Goal: Purchase product/service

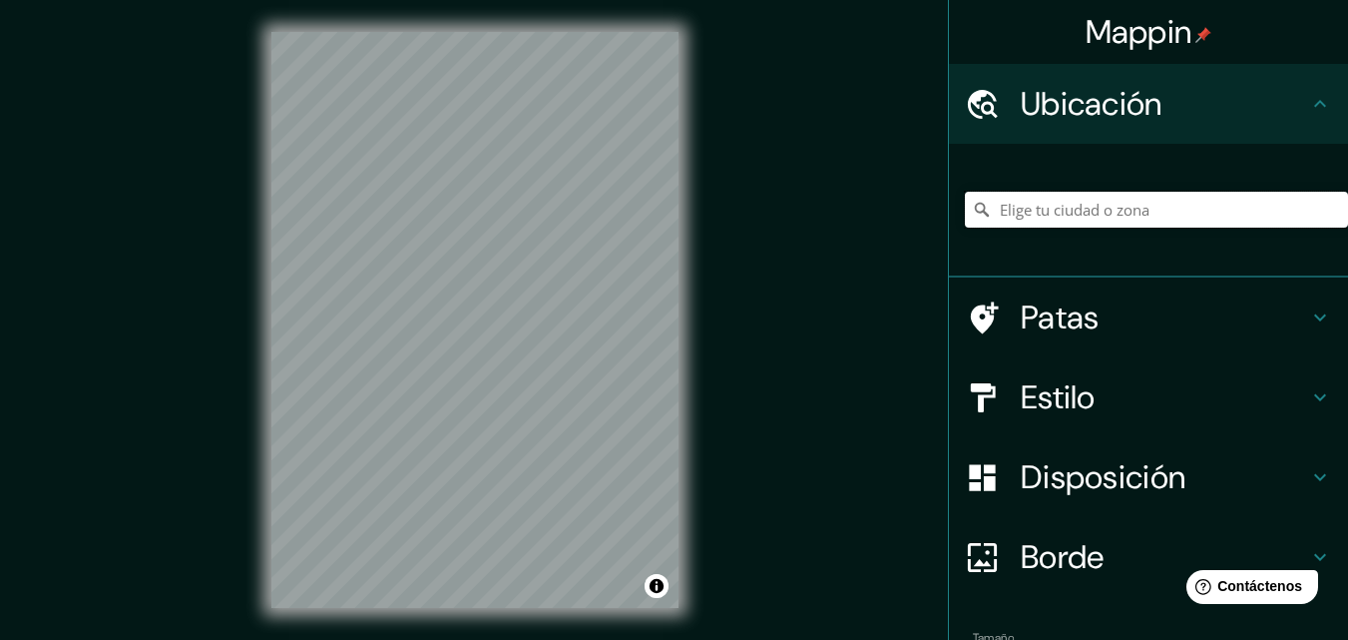
click at [1082, 209] on input "Elige tu ciudad o zona" at bounding box center [1156, 210] width 383 height 36
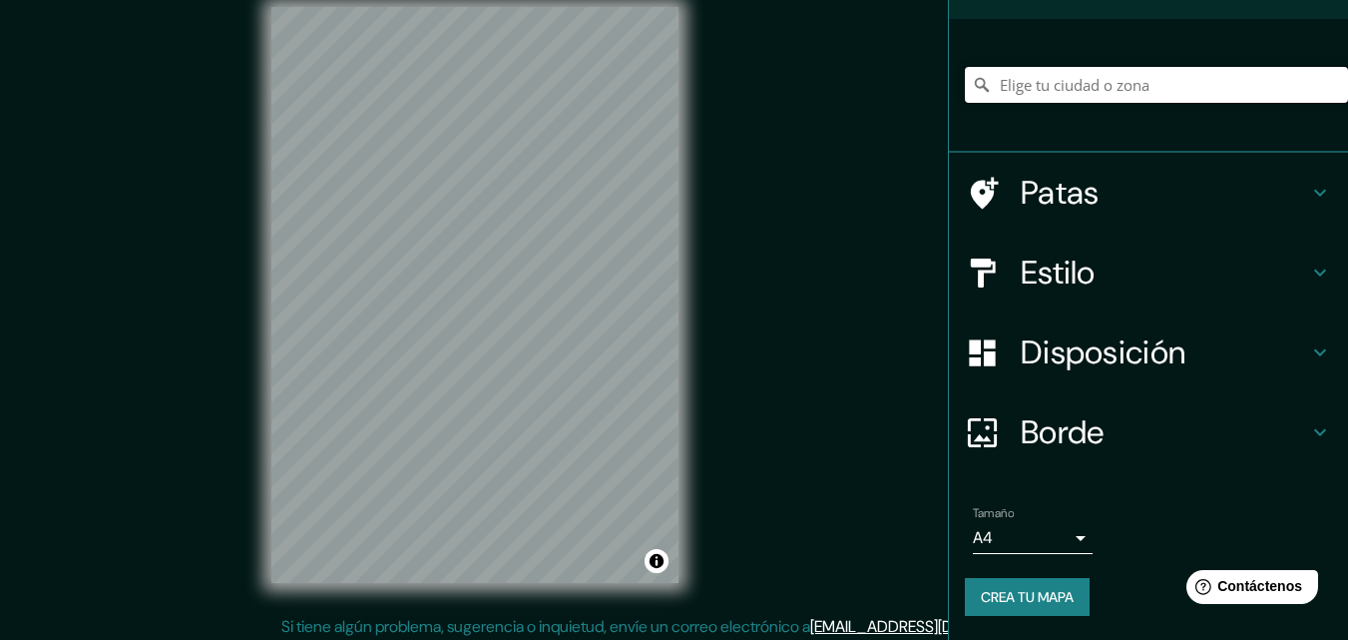
scroll to position [32, 0]
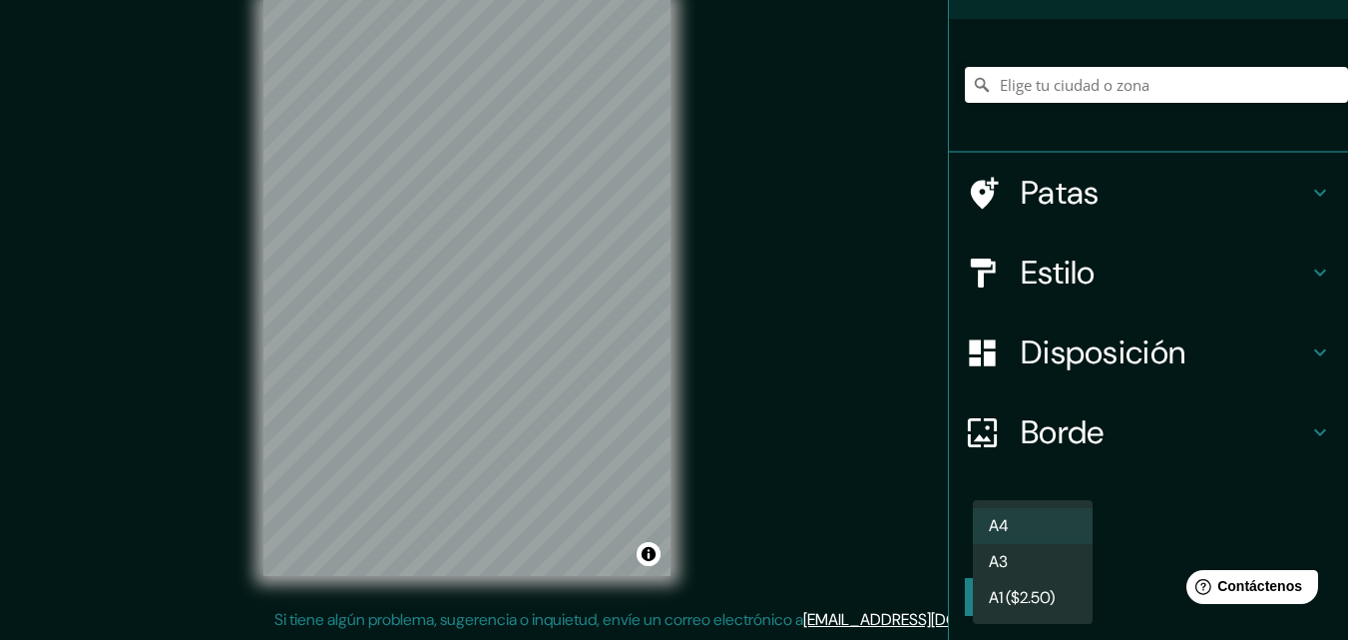
click at [1063, 534] on body "Mappin Ubicación Patas Estilo Disposición Borde Elige un borde. Consejo : puede…" at bounding box center [674, 288] width 1348 height 640
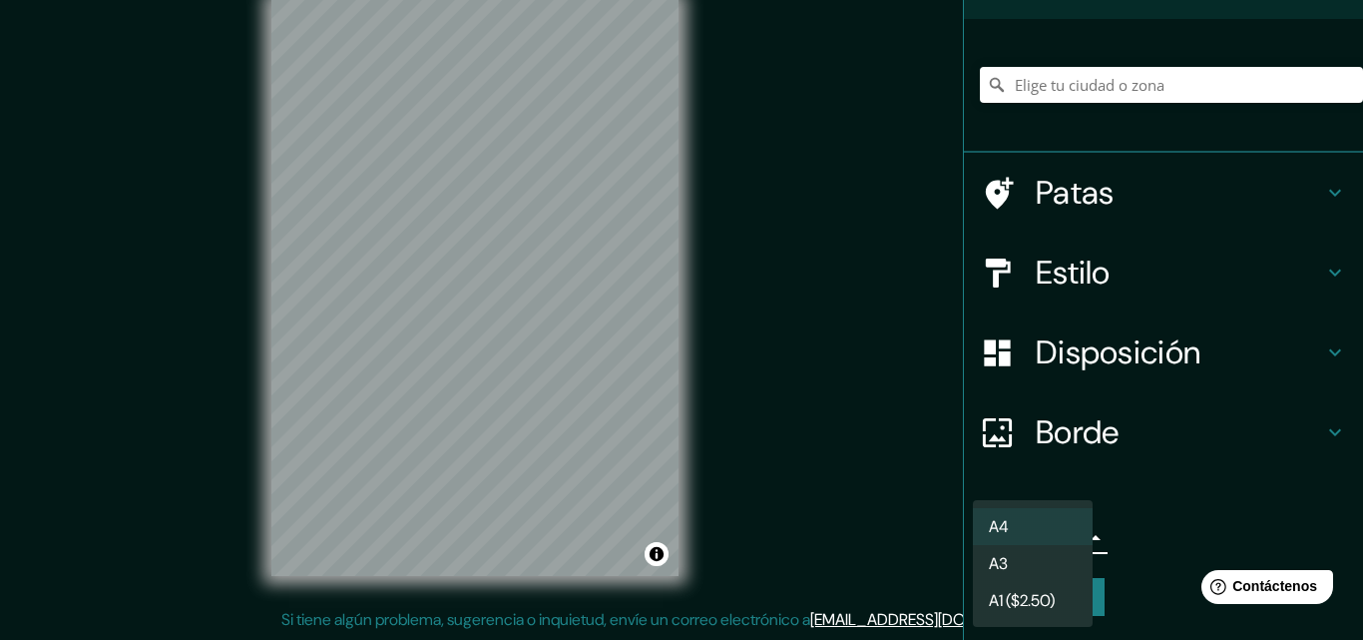
click at [1063, 560] on li "A3" at bounding box center [1033, 563] width 120 height 37
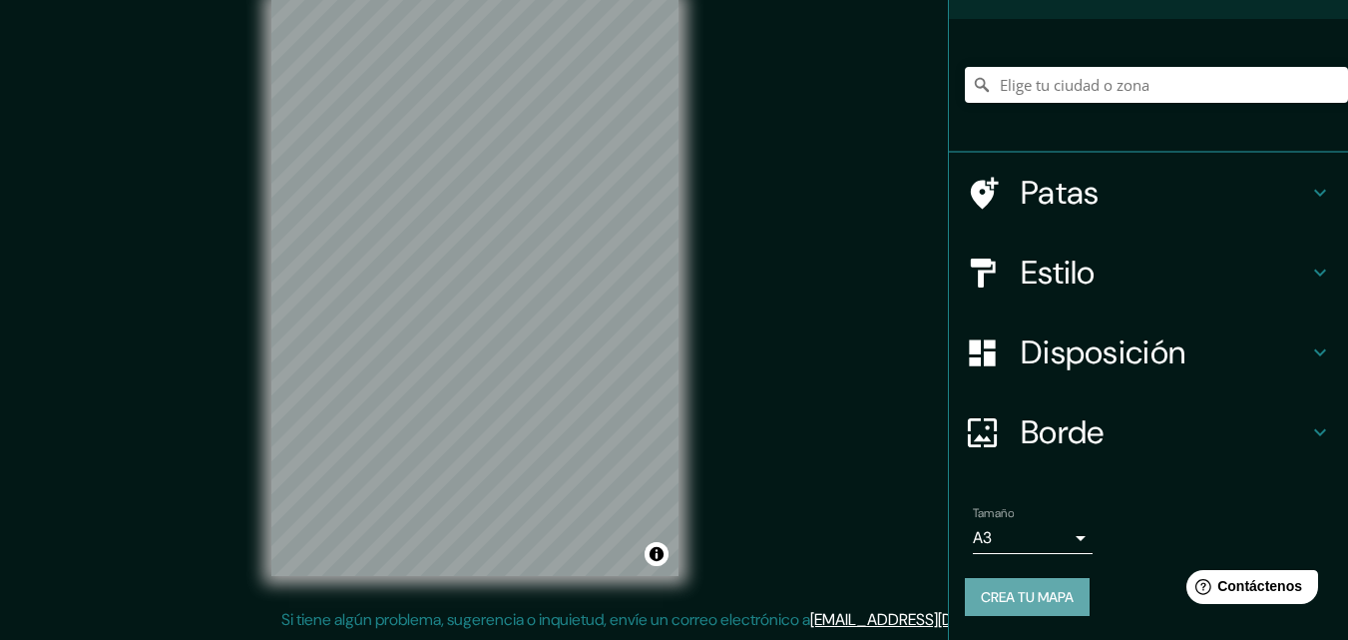
click at [1047, 592] on font "Crea tu mapa" at bounding box center [1027, 597] width 93 height 18
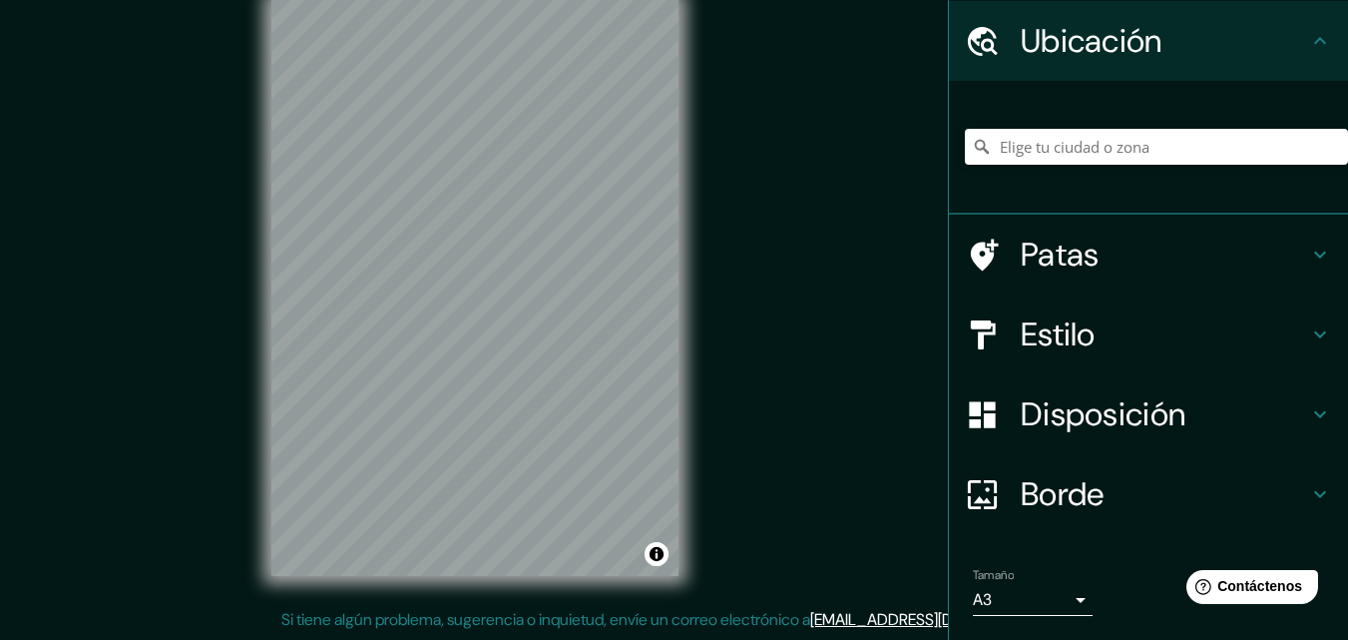
scroll to position [125, 0]
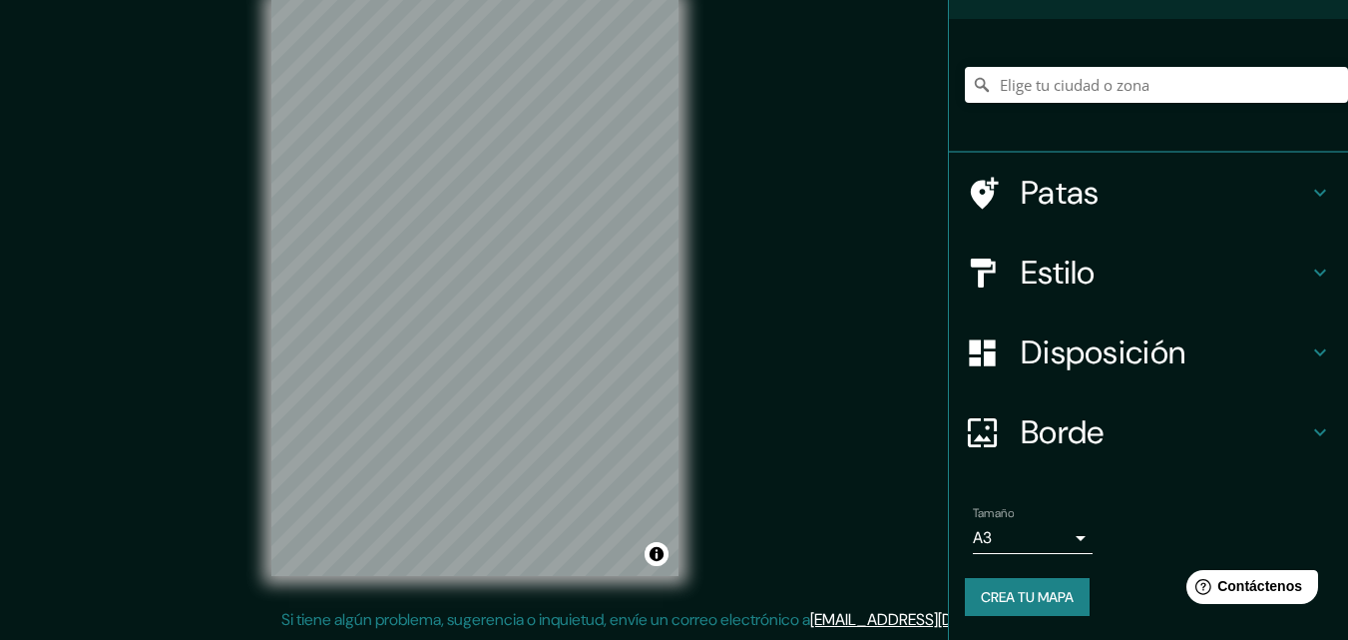
click at [1051, 105] on div at bounding box center [1156, 85] width 383 height 100
click at [1055, 88] on input "Elige tu ciudad o zona" at bounding box center [1156, 85] width 383 height 36
type input "Chiclayo, Departamento de [GEOGRAPHIC_DATA], [GEOGRAPHIC_DATA]"
click at [1112, 298] on div "Estilo" at bounding box center [1148, 272] width 399 height 80
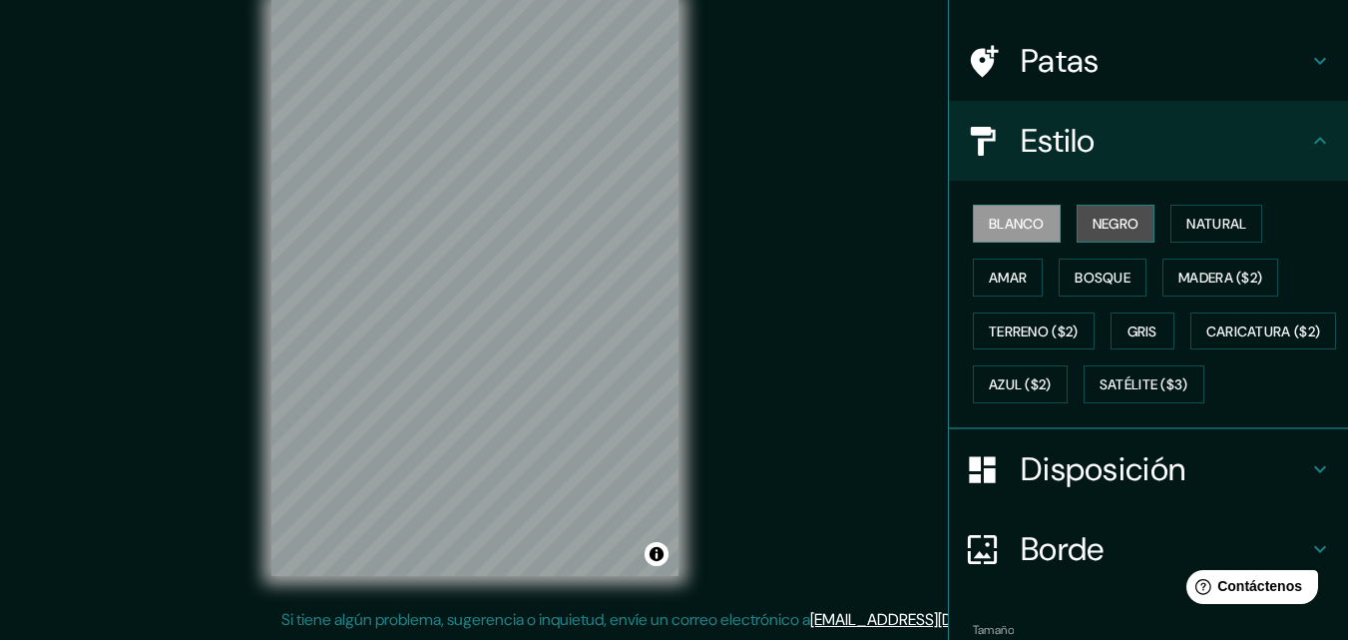
click at [1102, 216] on font "Negro" at bounding box center [1115, 224] width 47 height 18
click at [1003, 228] on font "Blanco" at bounding box center [1017, 224] width 56 height 18
click at [1196, 228] on font "Natural" at bounding box center [1216, 224] width 60 height 18
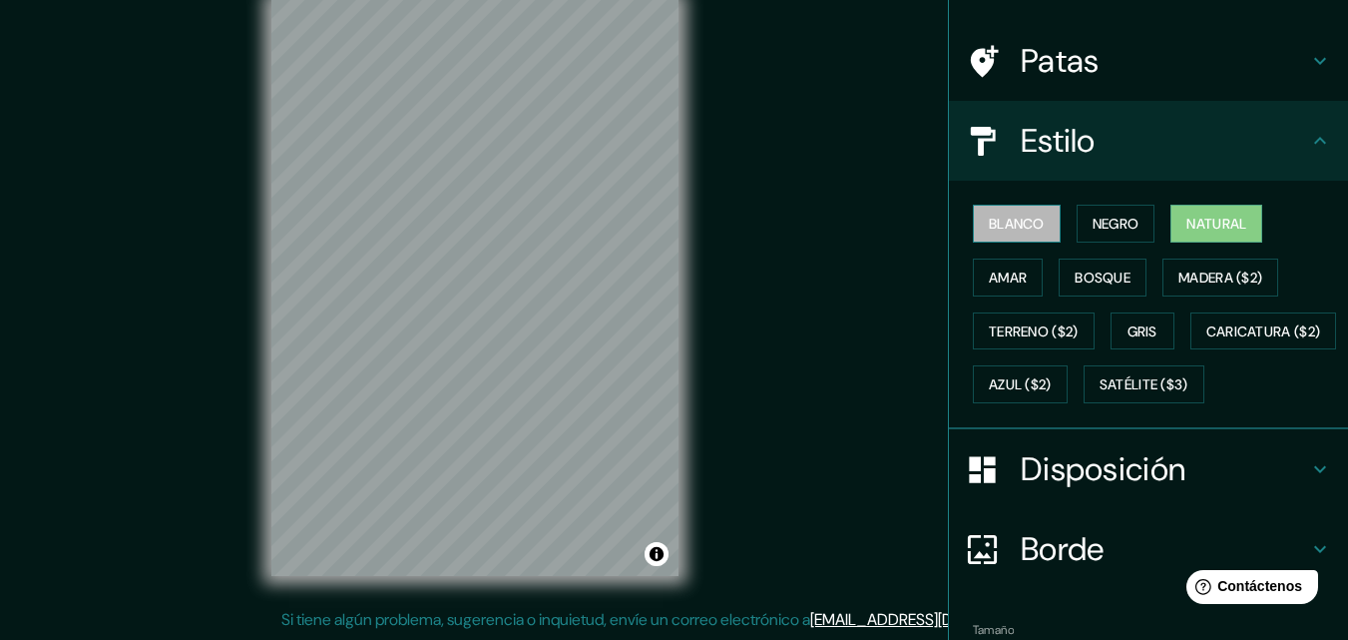
click at [989, 226] on font "Blanco" at bounding box center [1017, 224] width 56 height 18
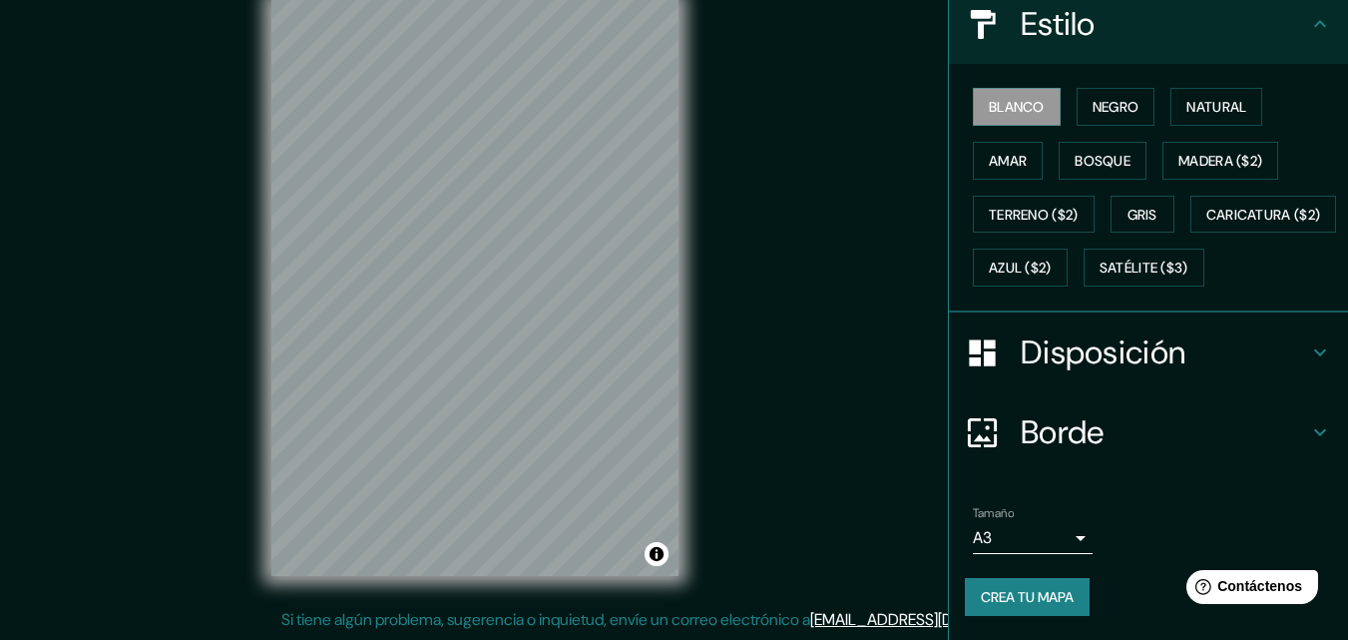
click at [1267, 382] on div "Disposición" at bounding box center [1148, 352] width 399 height 80
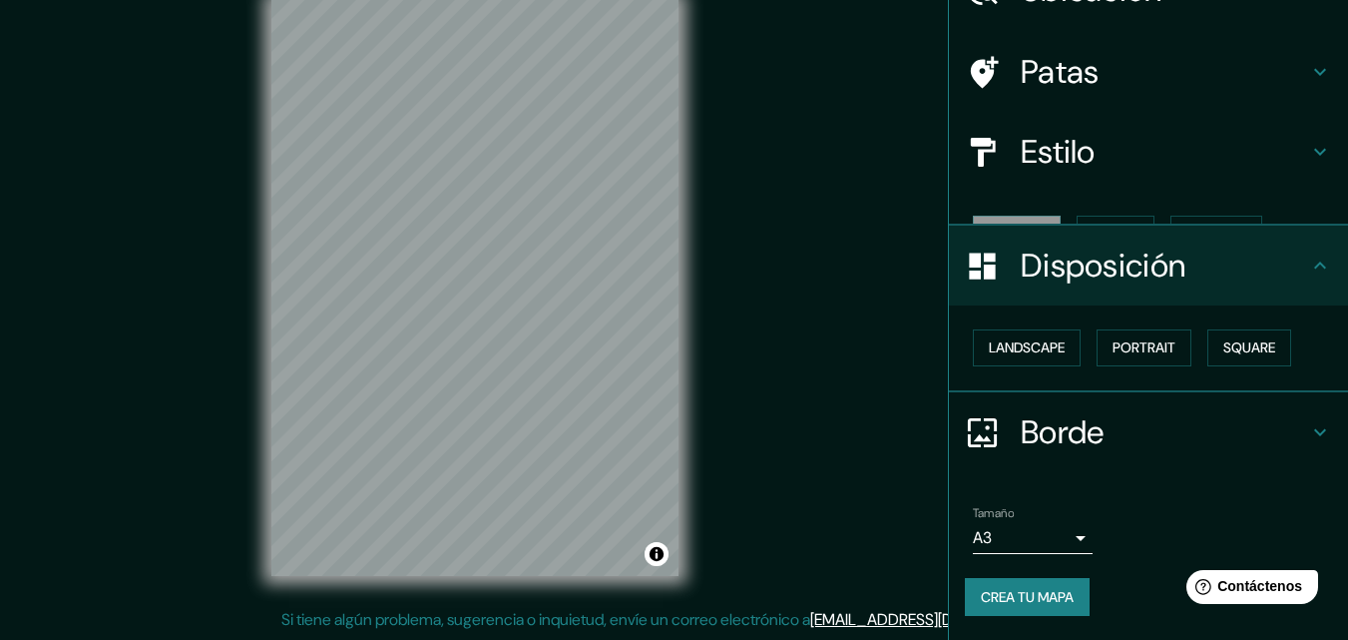
scroll to position [80, 0]
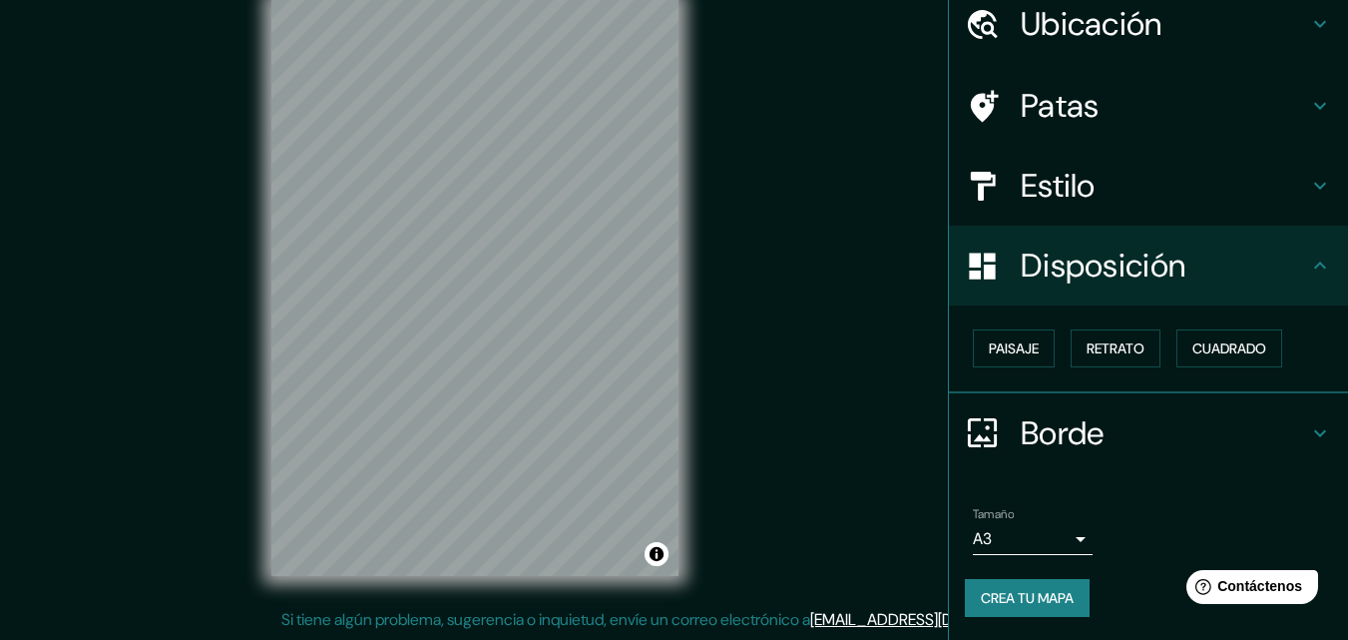
click at [1157, 424] on h4 "Borde" at bounding box center [1164, 433] width 287 height 40
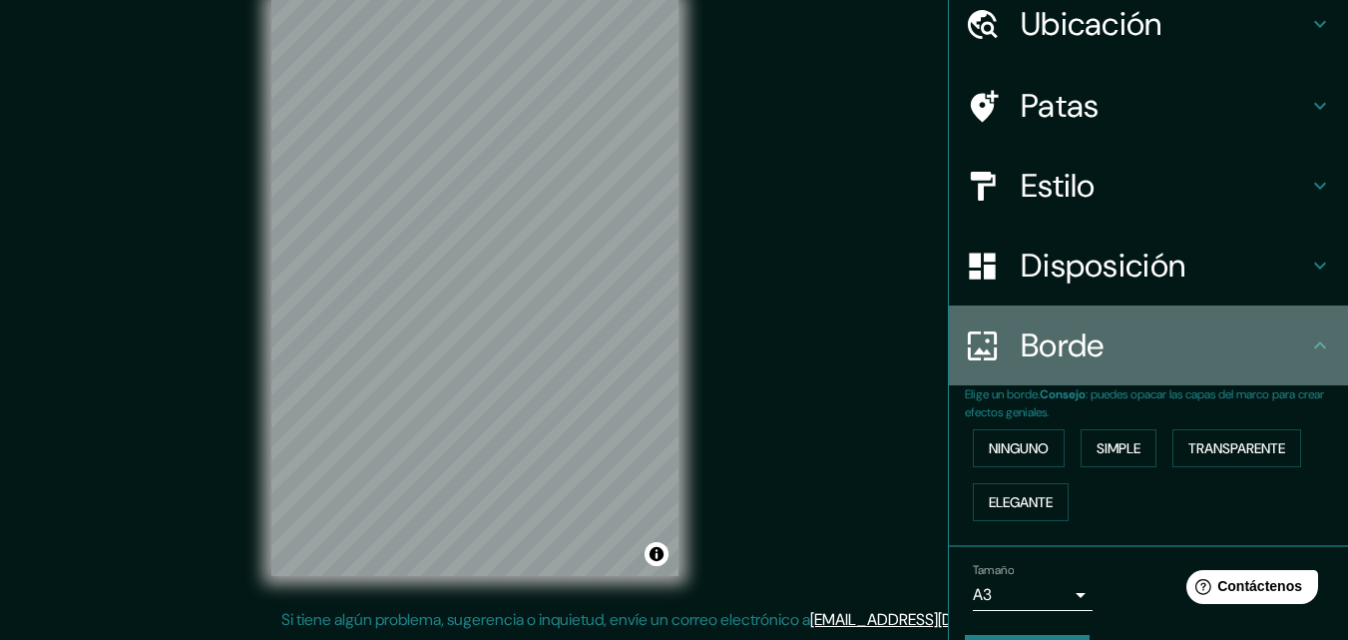
click at [1176, 362] on h4 "Borde" at bounding box center [1164, 345] width 287 height 40
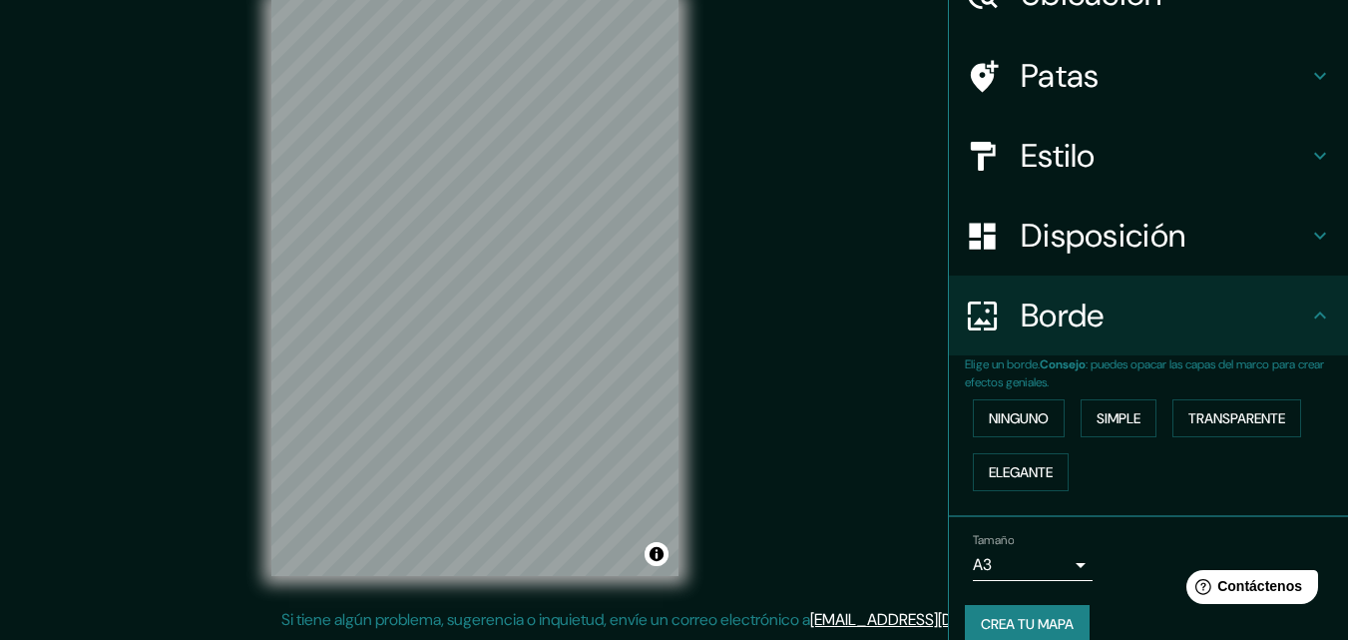
scroll to position [136, 0]
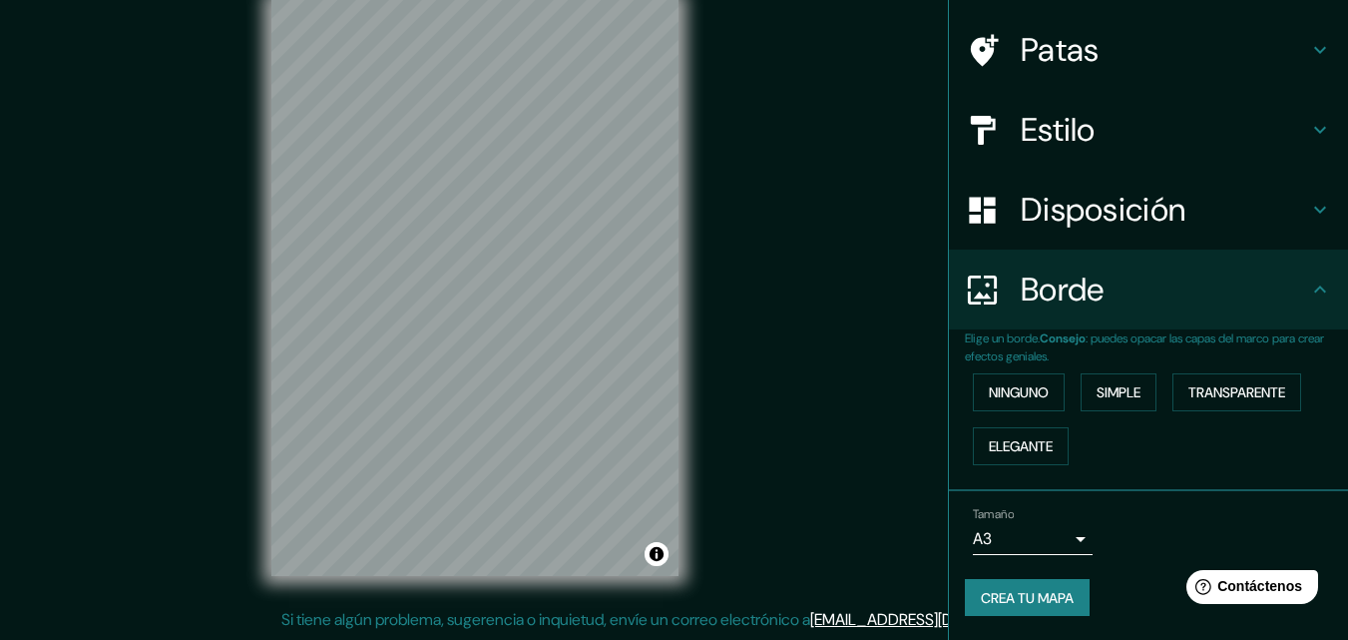
click at [1028, 637] on li "Tamaño A3 single Crea tu mapa" at bounding box center [1148, 566] width 399 height 150
click at [993, 596] on font "Crea tu mapa" at bounding box center [1027, 598] width 93 height 18
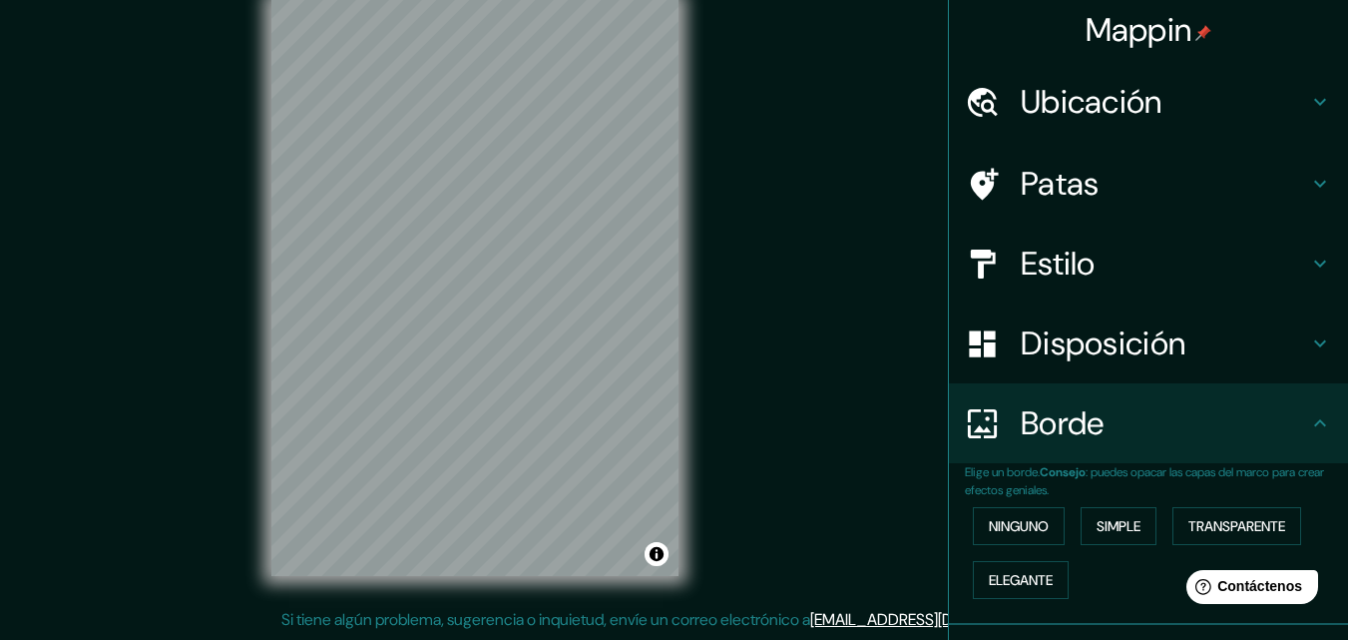
scroll to position [0, 0]
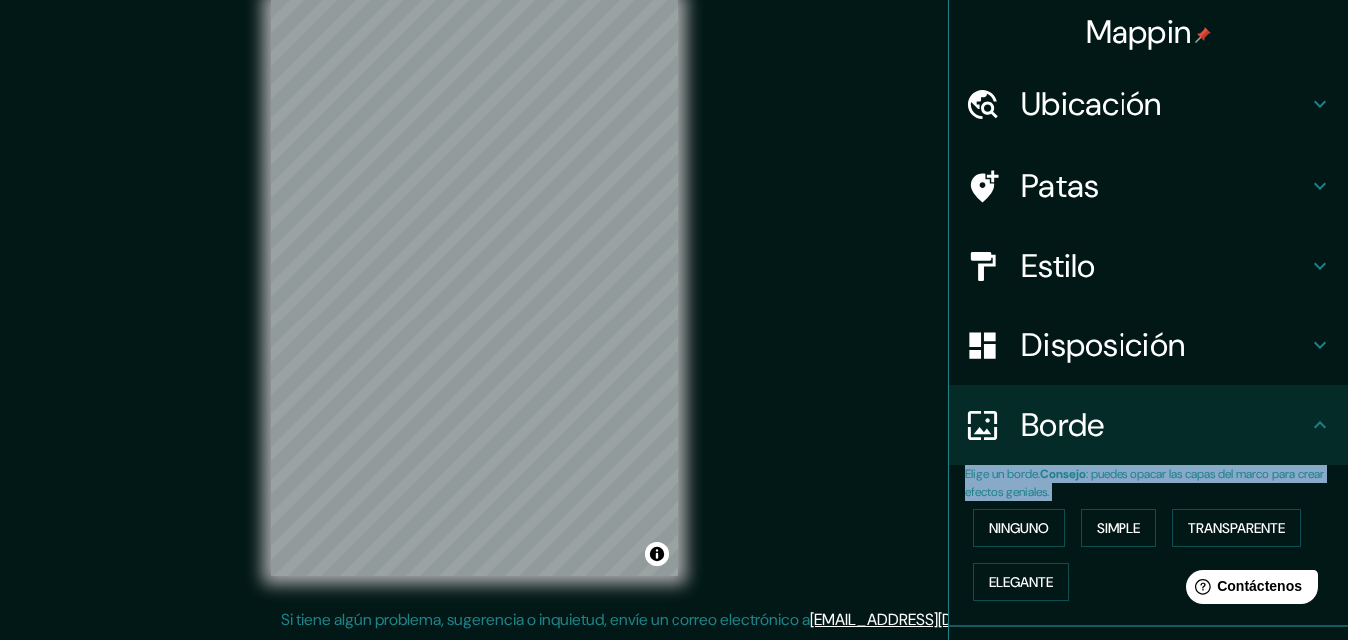
drag, startPoint x: 928, startPoint y: 244, endPoint x: 985, endPoint y: 274, distance: 64.3
click at [1016, 262] on div "Mappin Ubicación Chiclayo, [GEOGRAPHIC_DATA], [GEOGRAPHIC_DATA] [GEOGRAPHIC_DAT…" at bounding box center [674, 303] width 1348 height 671
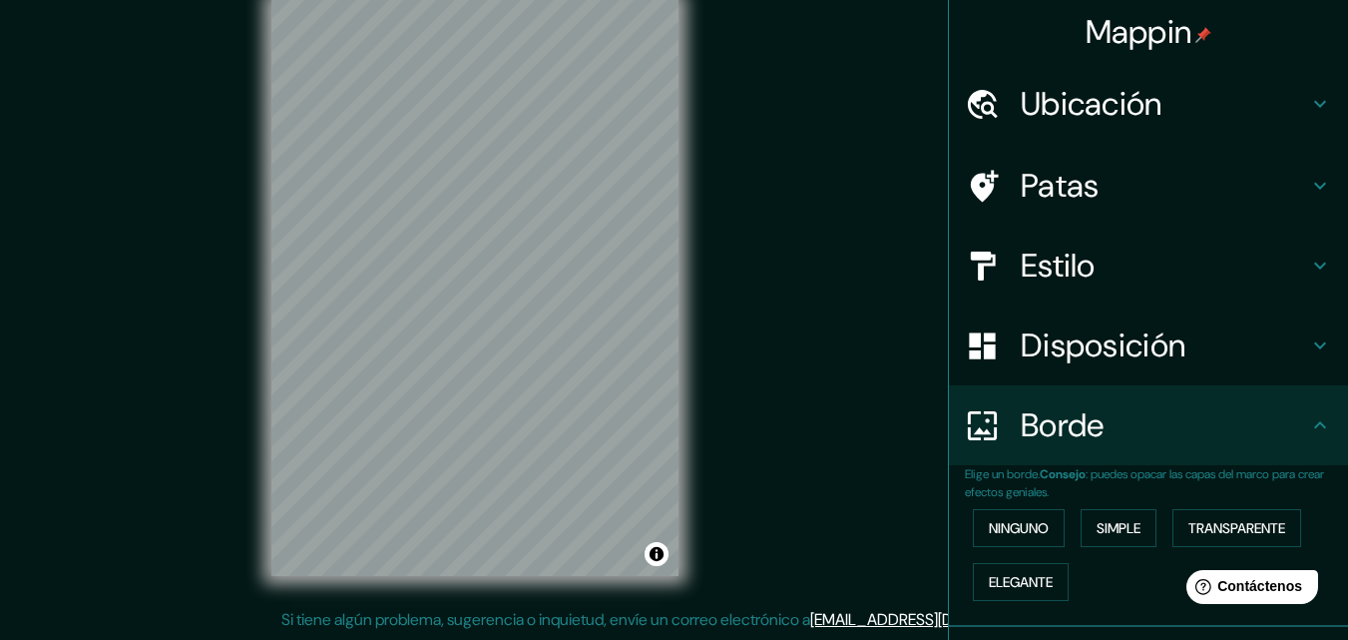
click at [898, 286] on div "Mappin Ubicación Chiclayo, [GEOGRAPHIC_DATA], [GEOGRAPHIC_DATA] [GEOGRAPHIC_DAT…" at bounding box center [674, 303] width 1348 height 671
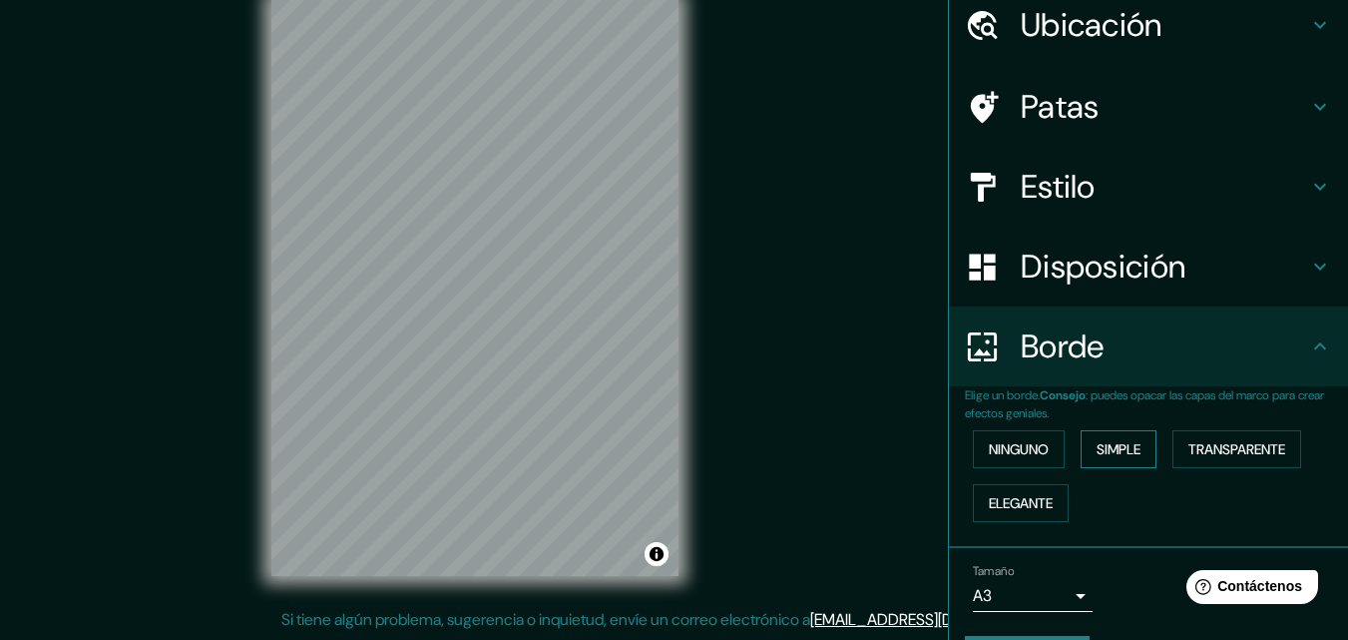
scroll to position [136, 0]
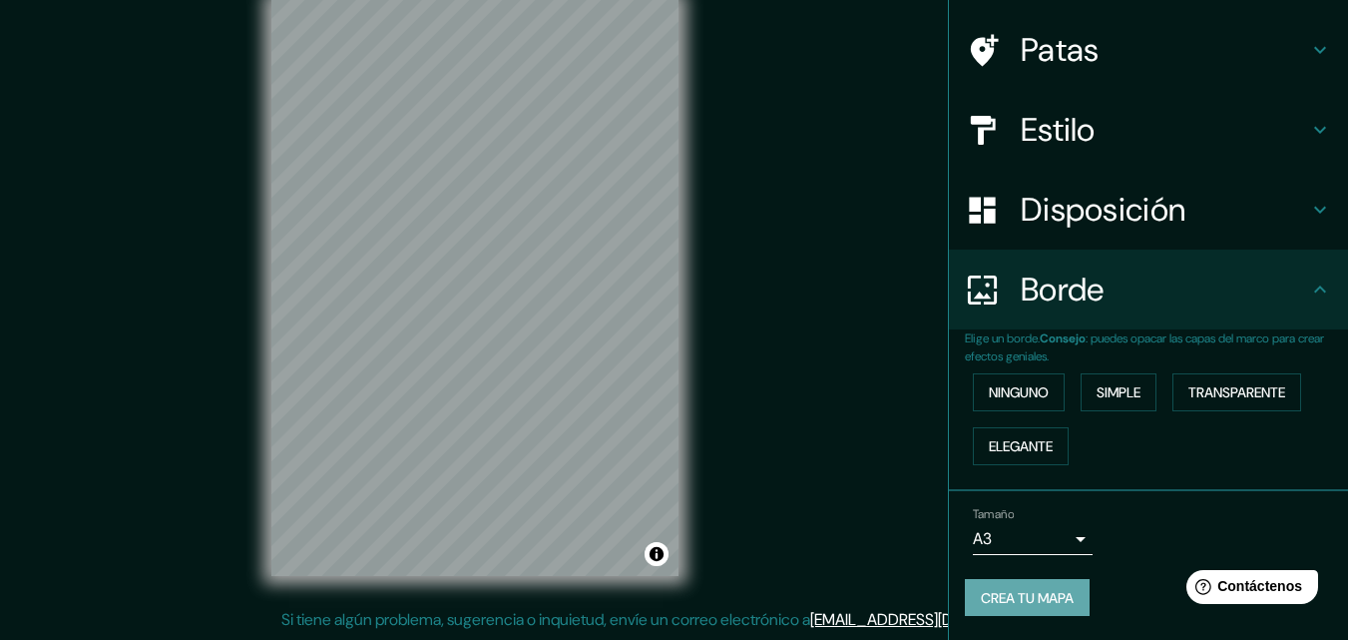
click at [1041, 611] on button "Crea tu mapa" at bounding box center [1027, 598] width 125 height 38
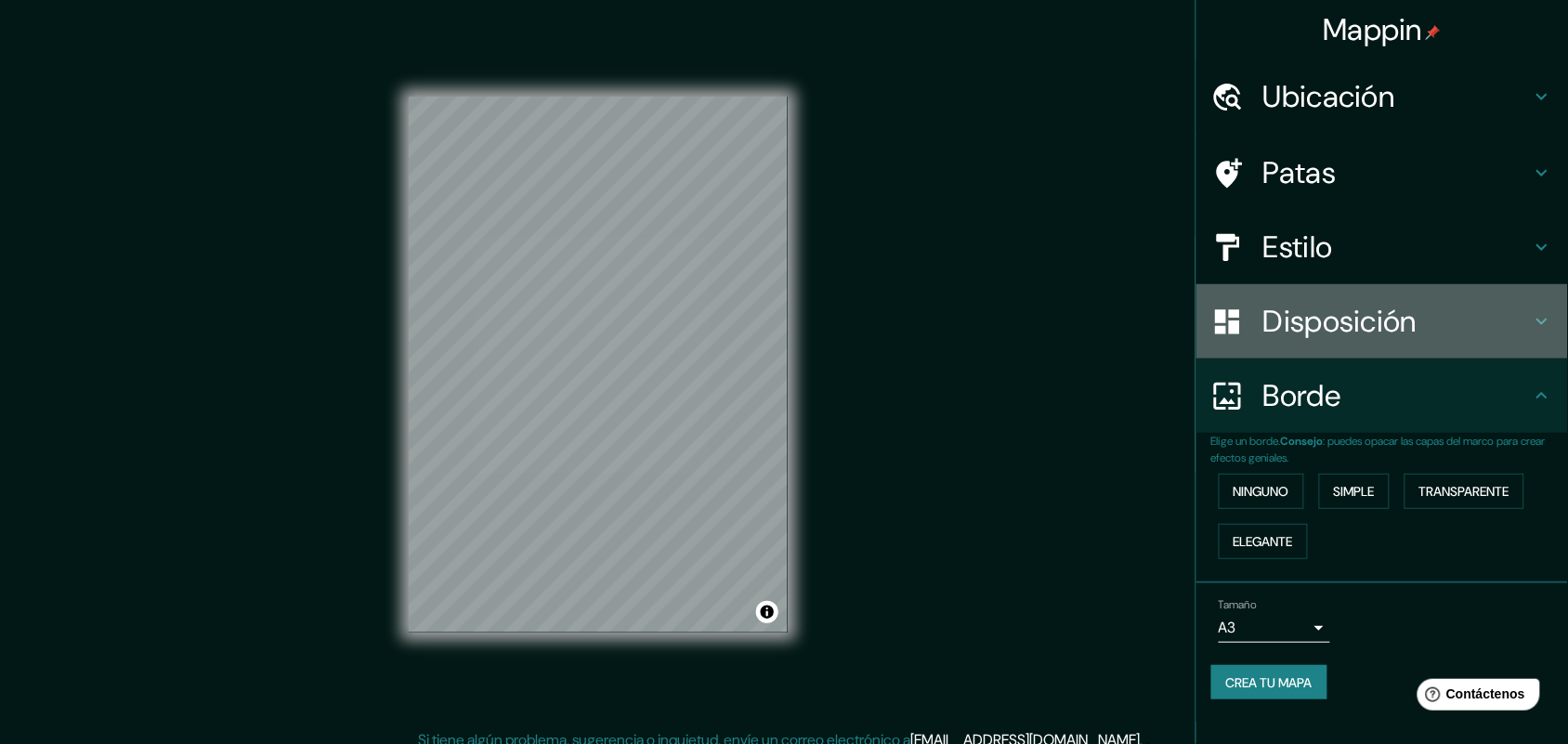
click at [1254, 350] on div "Disposición" at bounding box center [1382, 321] width 372 height 74
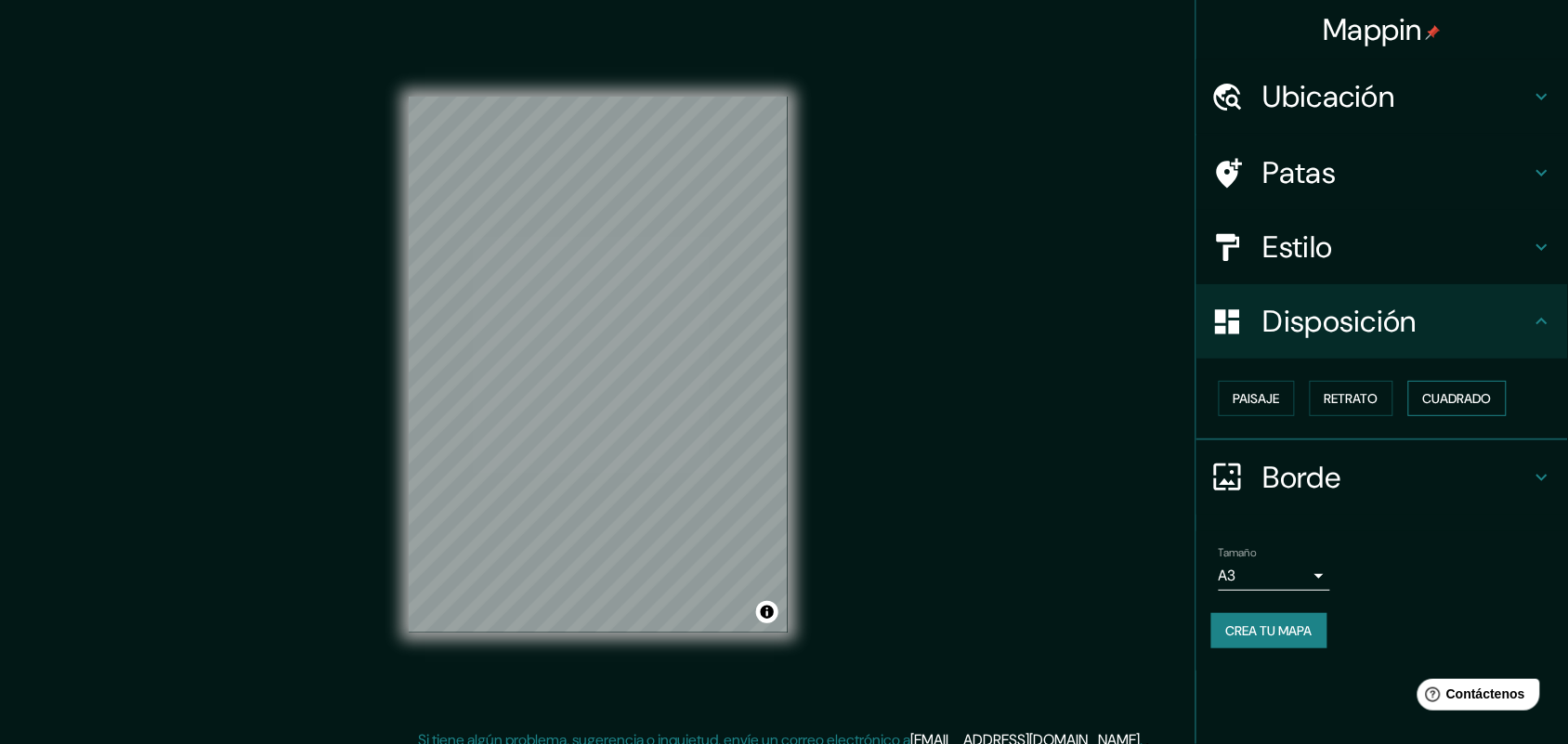
click at [1254, 386] on font "Cuadrado" at bounding box center [1457, 399] width 69 height 24
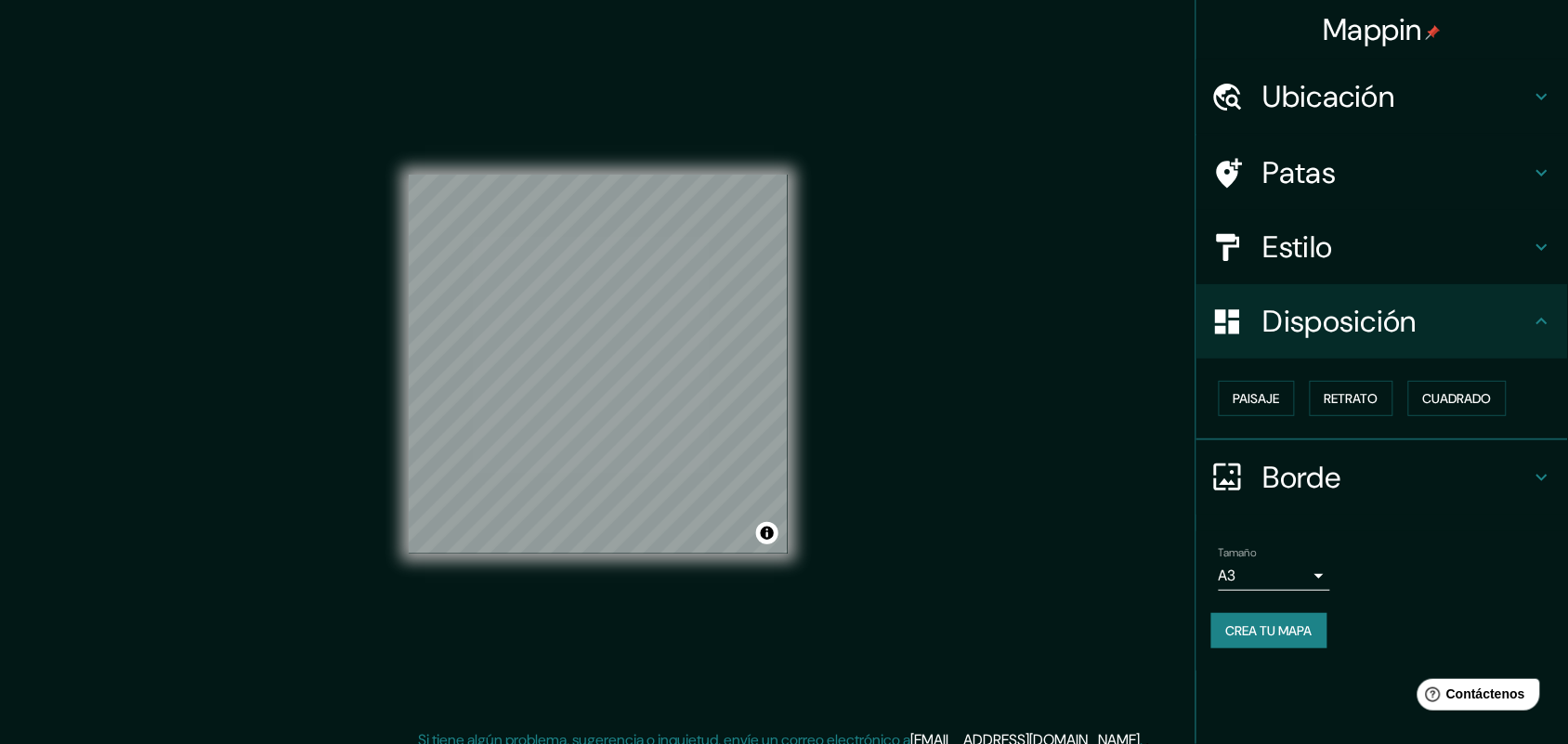
click at [1254, 400] on div "Paisaje Retrato Cuadrado" at bounding box center [1389, 399] width 357 height 50
click at [1254, 401] on div "Paisaje Retrato Cuadrado" at bounding box center [1389, 399] width 357 height 50
click at [1254, 398] on font "Retrato" at bounding box center [1352, 399] width 54 height 17
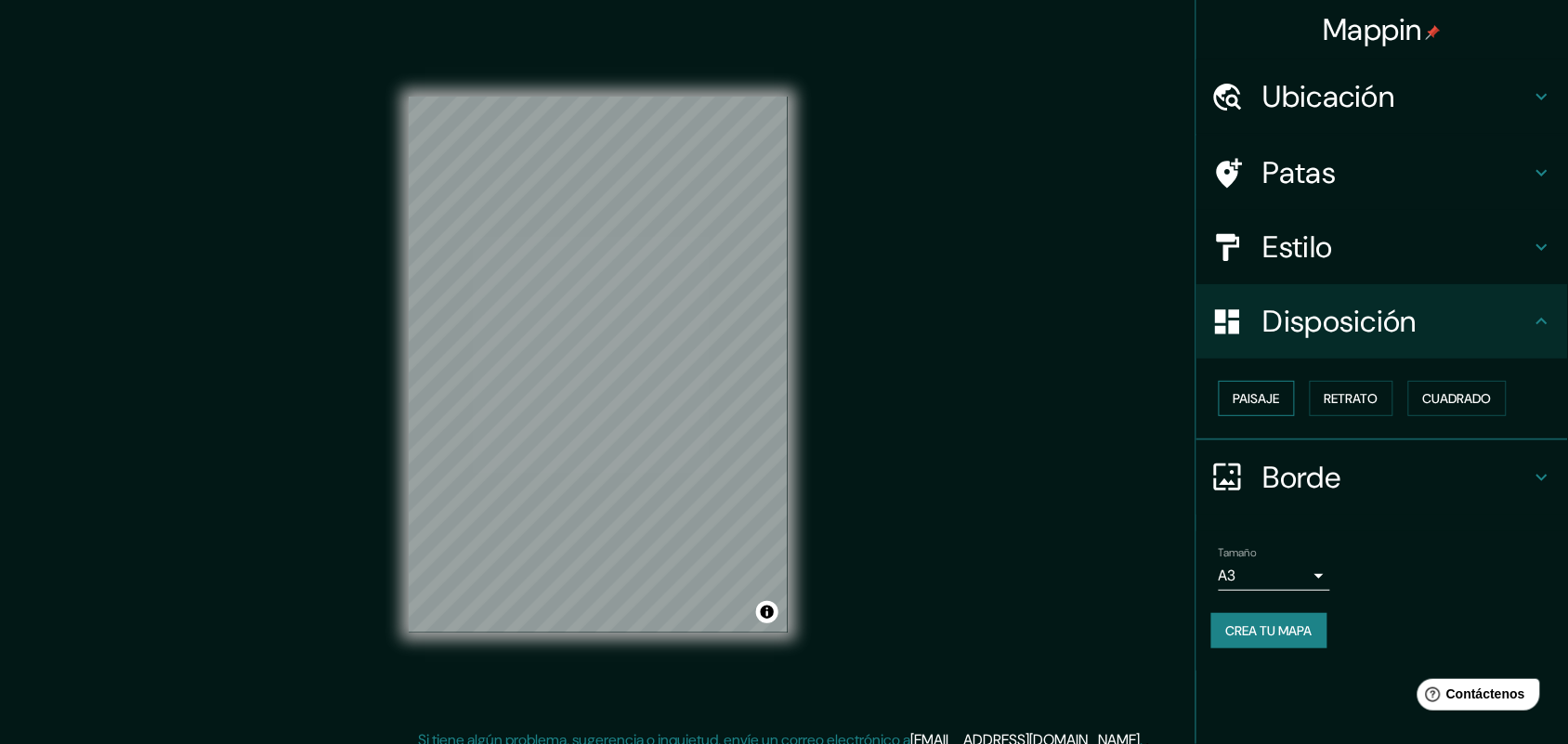
click at [1254, 399] on font "Paisaje" at bounding box center [1257, 399] width 47 height 17
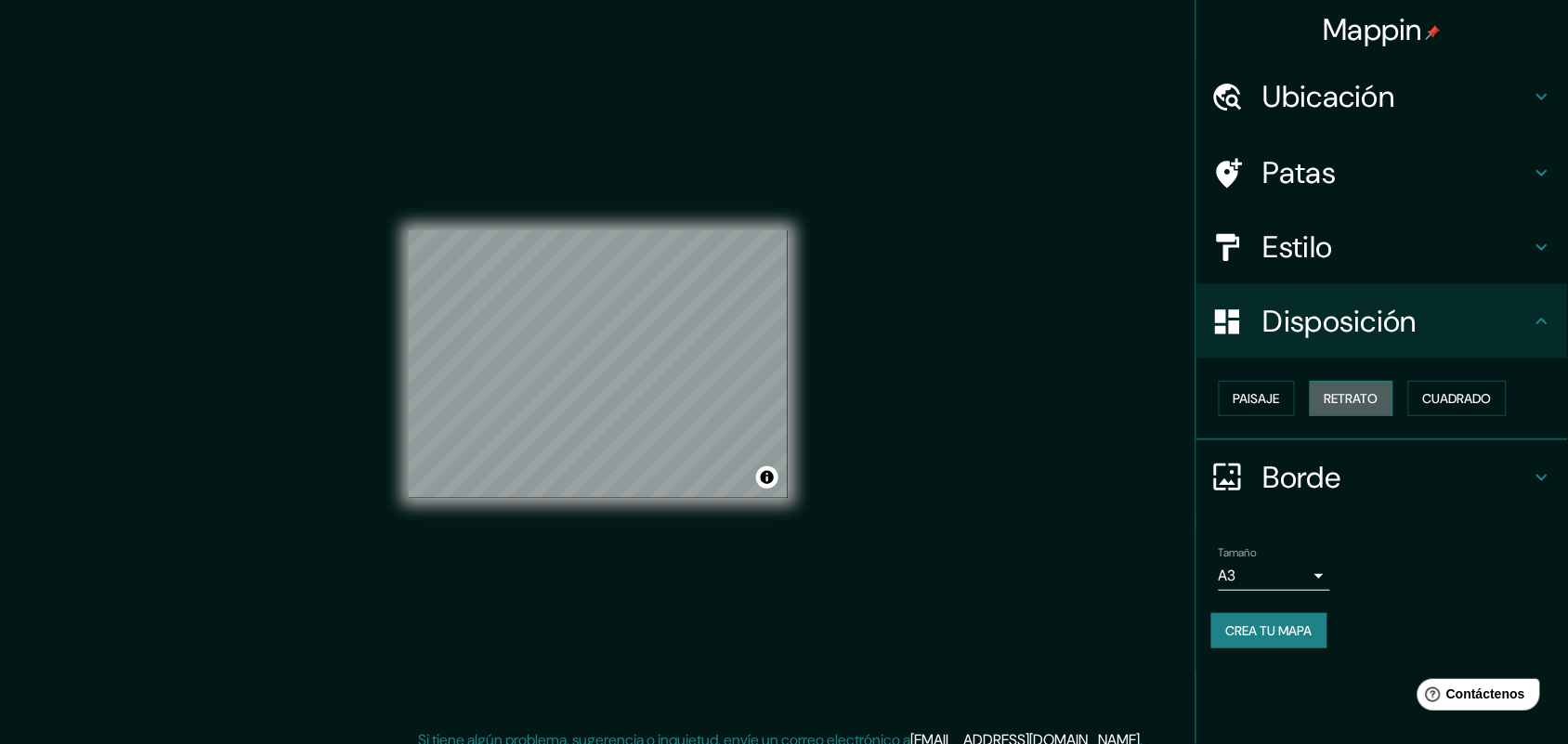
click at [1254, 400] on font "Retrato" at bounding box center [1352, 399] width 54 height 17
